Goal: Task Accomplishment & Management: Manage account settings

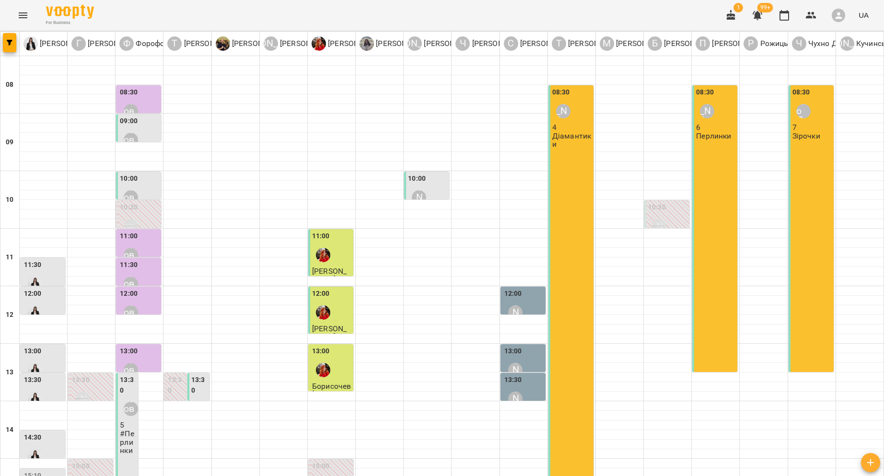
click at [23, 6] on button "Menu" at bounding box center [23, 15] width 23 height 23
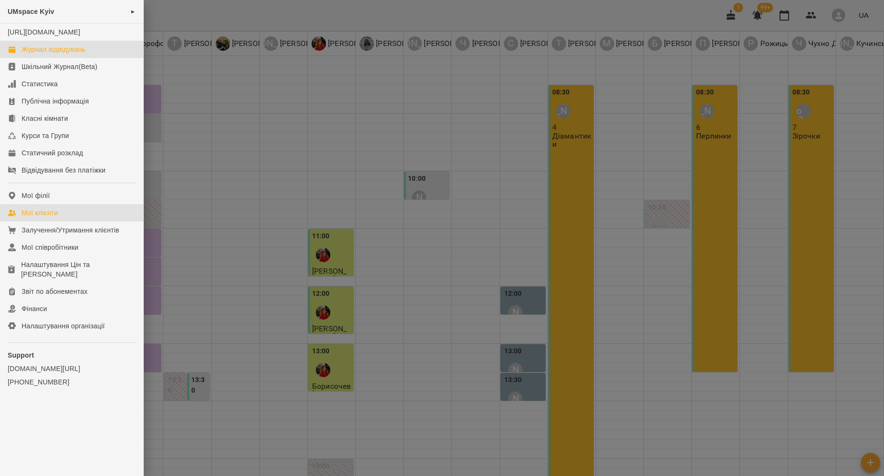
click at [78, 216] on link "Мої клієнти" at bounding box center [71, 212] width 143 height 17
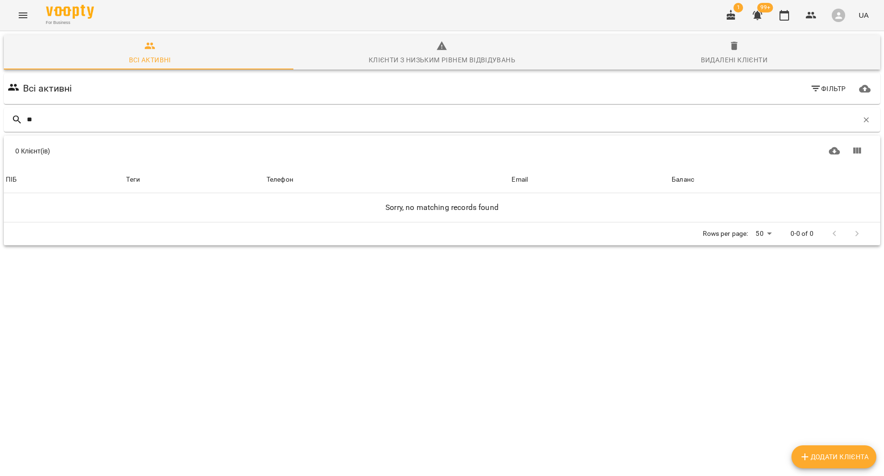
type input "*"
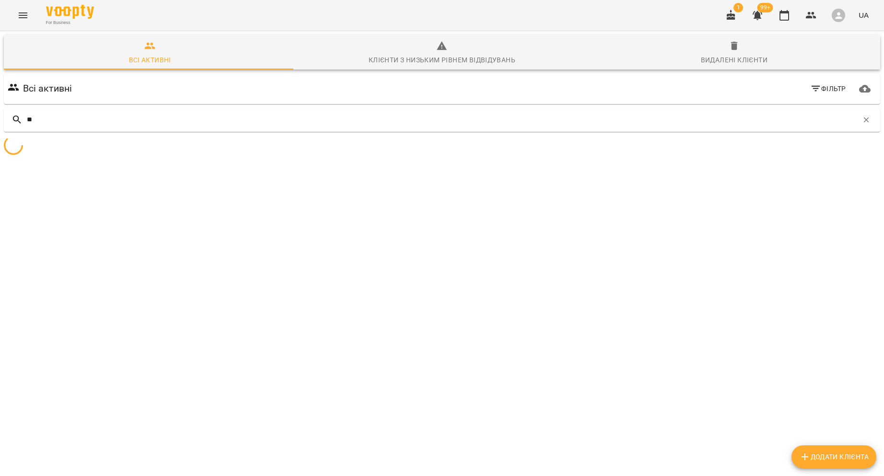
type input "*"
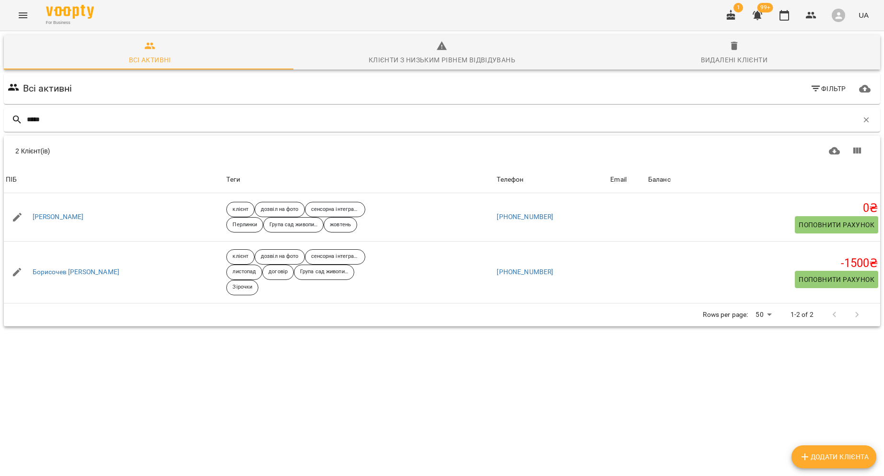
type input "*****"
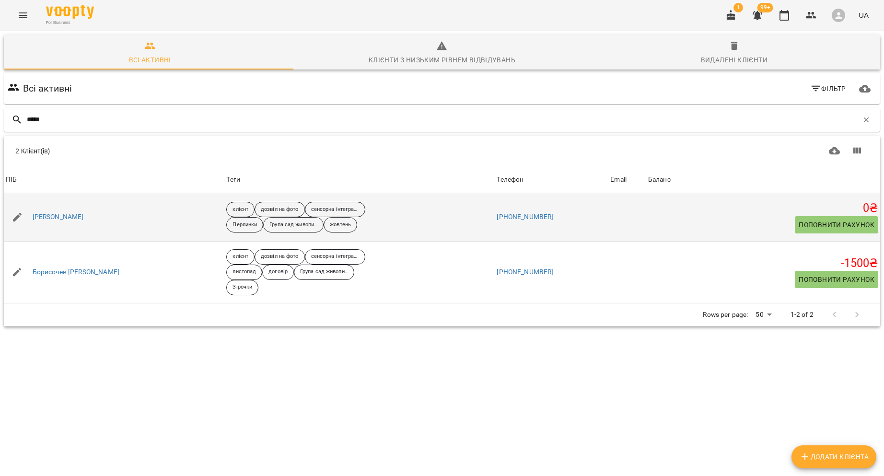
click at [44, 224] on div "[PERSON_NAME]" at bounding box center [114, 217] width 221 height 27
click at [45, 219] on link "[PERSON_NAME]" at bounding box center [58, 217] width 51 height 10
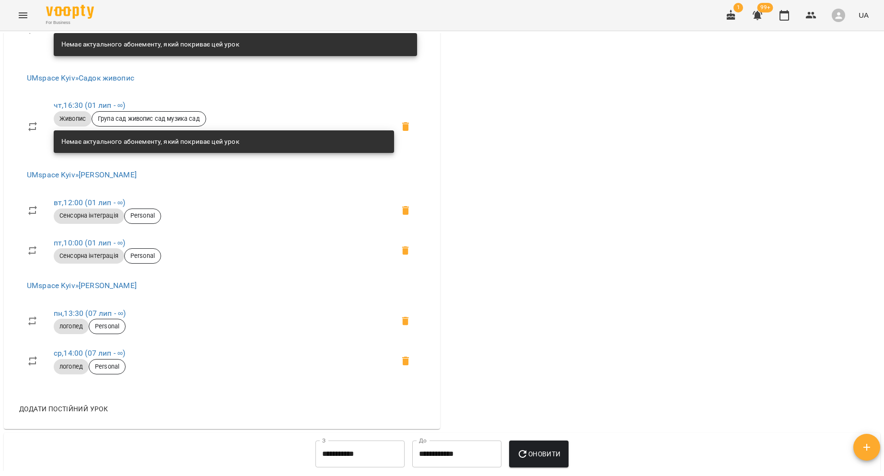
scroll to position [832, 0]
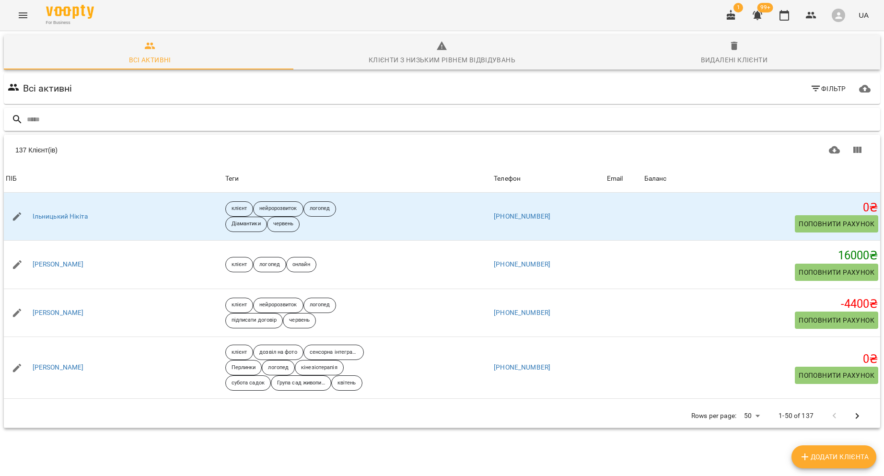
click at [151, 119] on input "text" at bounding box center [452, 120] width 850 height 16
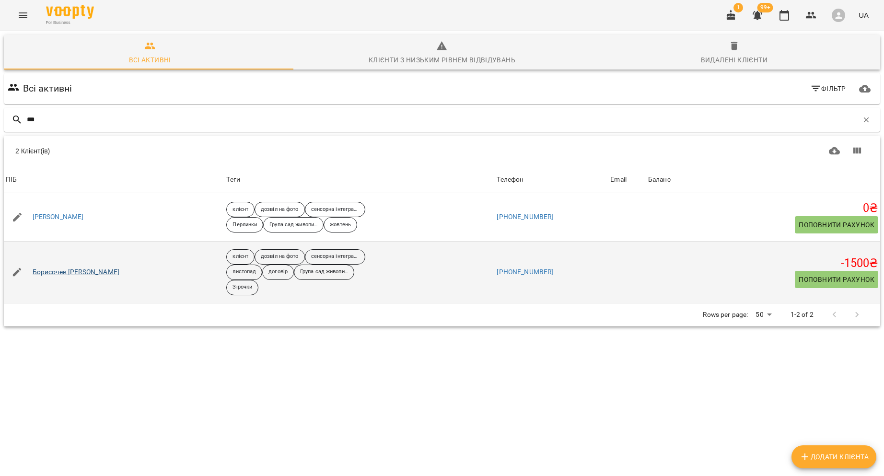
type input "***"
click at [76, 276] on link "Борисочев [PERSON_NAME]" at bounding box center [76, 273] width 87 height 10
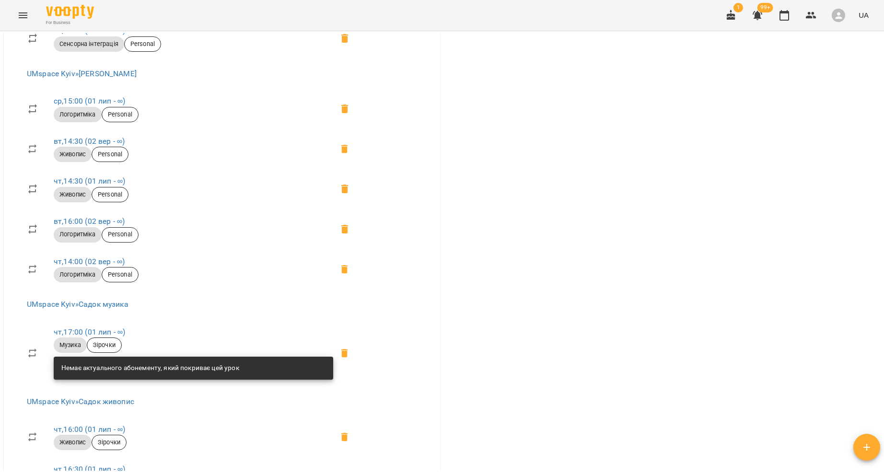
scroll to position [1038, 0]
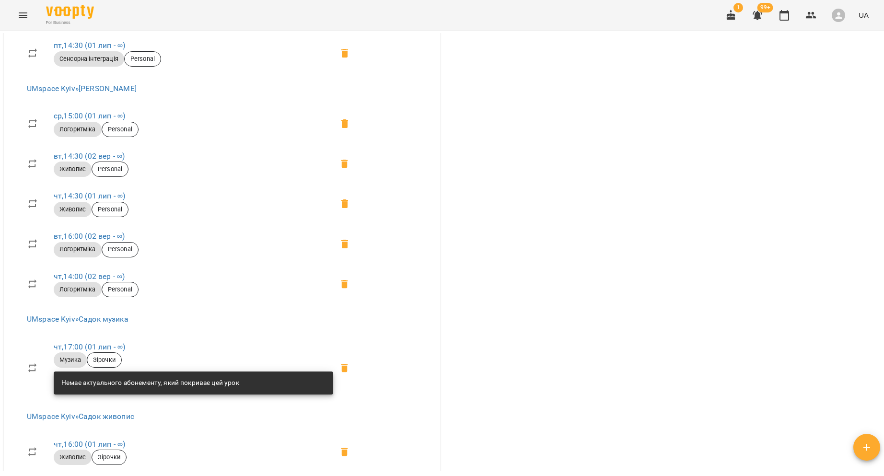
click at [495, 303] on div "-1500 ₴ Баланс Поповнити рахунок Докладніше -1500 ₴ Абонементи -8400 ₴ Нейророз…" at bounding box center [662, 1] width 440 height 1865
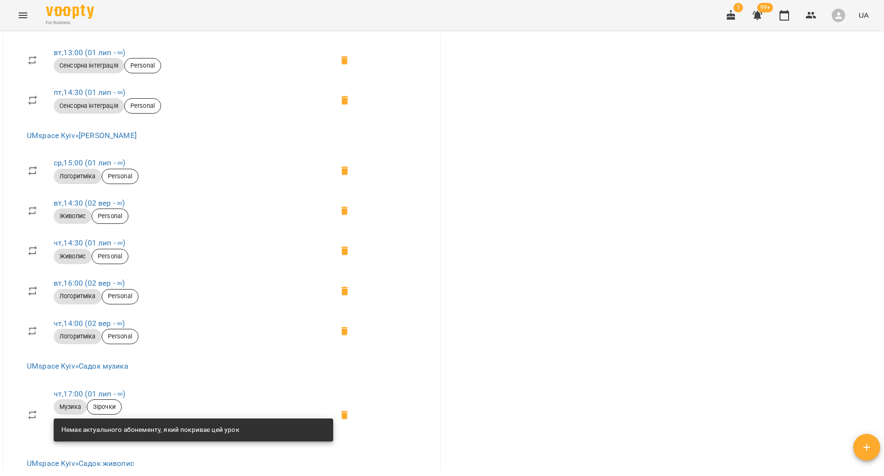
scroll to position [991, 0]
click at [496, 335] on div "-1500 ₴ Баланс Поповнити рахунок Докладніше -1500 ₴ Абонементи -8400 ₴ Нейророз…" at bounding box center [662, 49] width 440 height 1865
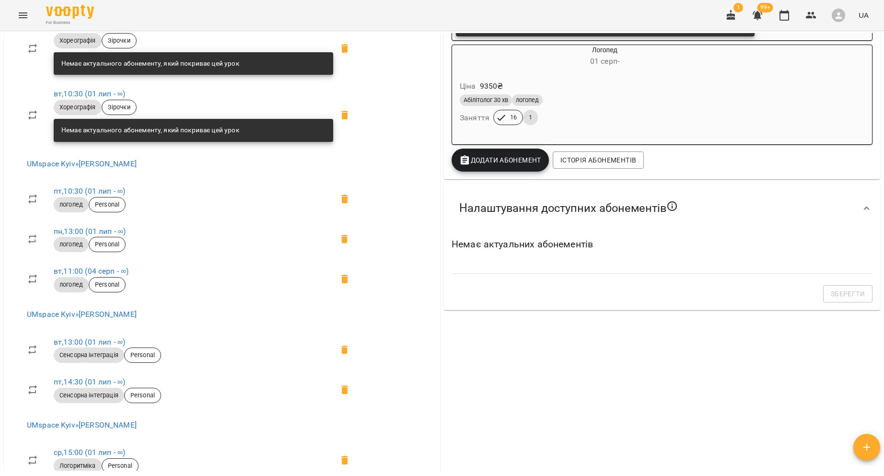
scroll to position [684, 0]
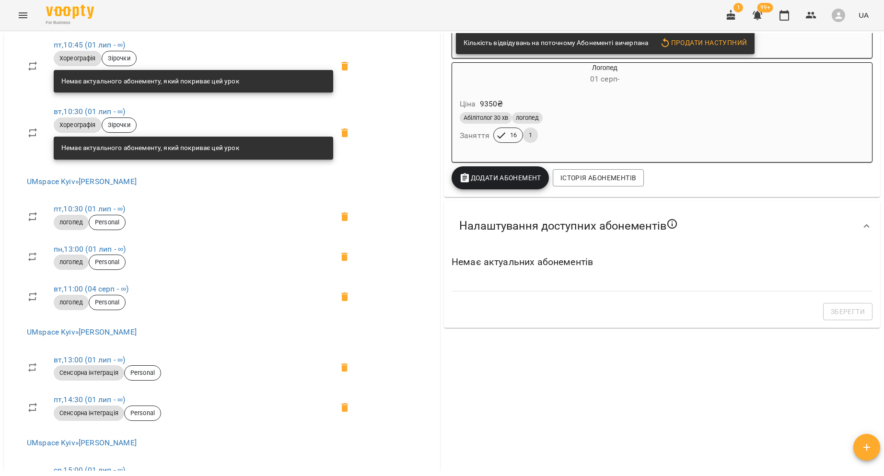
click at [535, 419] on div "-1500 ₴ Баланс Поповнити рахунок Докладніше -1500 ₴ Абонементи -8400 ₴ Нейророз…" at bounding box center [662, 356] width 440 height 1865
click at [521, 402] on div "-1500 ₴ Баланс Поповнити рахунок Докладніше -1500 ₴ Абонементи -8400 ₴ Нейророз…" at bounding box center [662, 356] width 440 height 1865
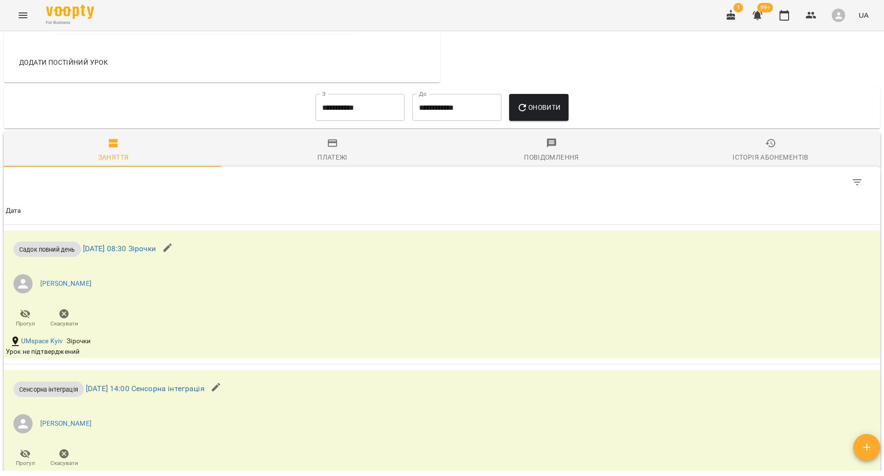
scroll to position [1847, 0]
